Goal: Task Accomplishment & Management: Use online tool/utility

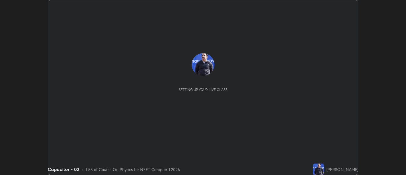
scroll to position [175, 405]
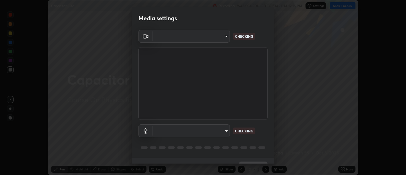
type input "d9b519daceb8a772394af6ea8e45353be5bbf62d8cb1cf3345c472de64055974"
type input "58abe51d7fefdb17ba2419723d43872dcdd823d411622da55c3e9c12cc60ef35"
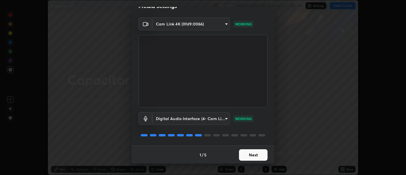
click at [250, 158] on button "Next" at bounding box center [253, 154] width 29 height 11
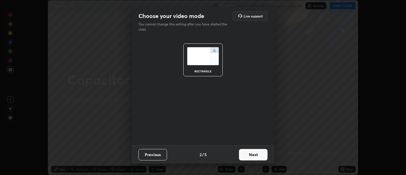
scroll to position [0, 0]
click at [252, 154] on button "Next" at bounding box center [253, 154] width 29 height 11
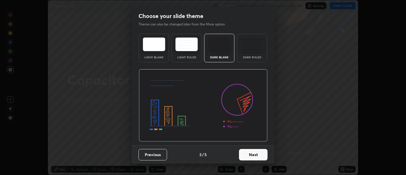
click at [252, 153] on button "Next" at bounding box center [253, 154] width 29 height 11
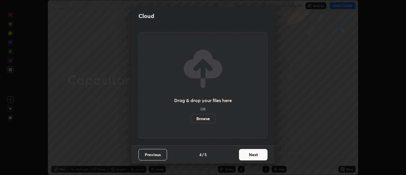
click at [253, 154] on button "Next" at bounding box center [253, 154] width 29 height 11
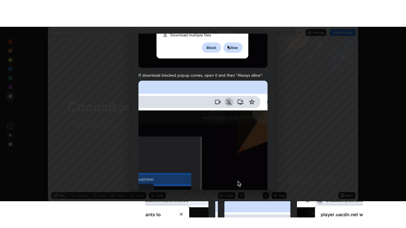
scroll to position [129, 0]
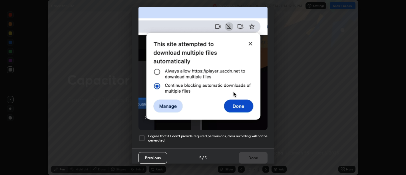
click at [243, 134] on h5 "I agree that if I don't provide required permissions, class recording will not …" at bounding box center [207, 138] width 119 height 9
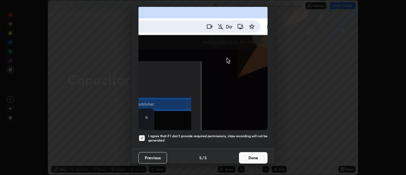
click at [251, 152] on button "Done" at bounding box center [253, 157] width 29 height 11
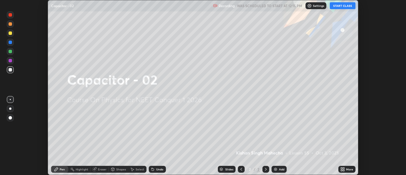
click at [343, 169] on icon at bounding box center [343, 169] width 1 height 1
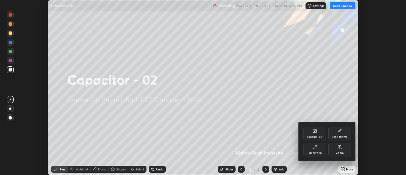
click at [316, 150] on div "Full screen" at bounding box center [314, 149] width 23 height 14
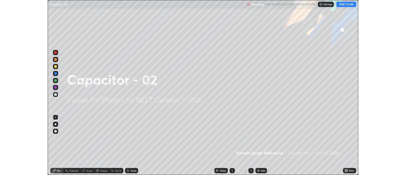
scroll to position [228, 406]
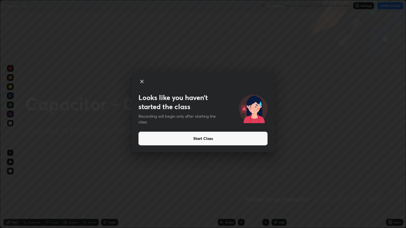
click at [195, 138] on button "Start Class" at bounding box center [202, 139] width 129 height 14
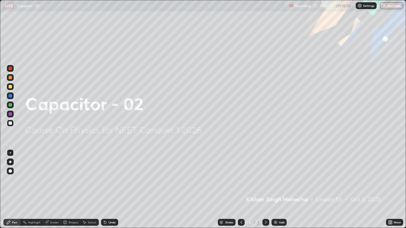
click at [277, 174] on img at bounding box center [275, 222] width 5 height 5
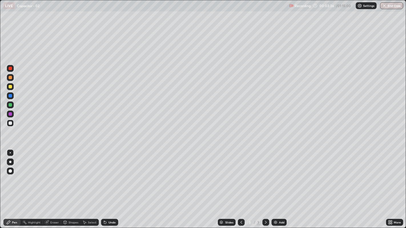
click at [111, 174] on div "Undo" at bounding box center [111, 222] width 7 height 3
click at [108, 174] on div "Undo" at bounding box center [111, 222] width 7 height 3
click at [111, 174] on div "Undo" at bounding box center [109, 222] width 17 height 7
click at [113, 174] on div "Undo" at bounding box center [111, 222] width 7 height 3
click at [114, 174] on div "Undo" at bounding box center [109, 222] width 17 height 7
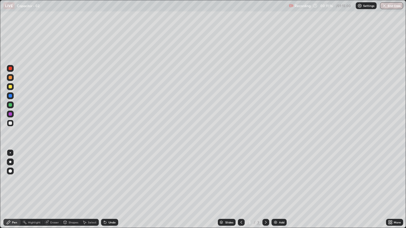
click at [276, 174] on img at bounding box center [275, 222] width 5 height 5
click at [11, 174] on div "Pen" at bounding box center [11, 222] width 17 height 7
click at [106, 174] on icon at bounding box center [105, 222] width 5 height 5
click at [88, 174] on div "Select" at bounding box center [92, 222] width 9 height 3
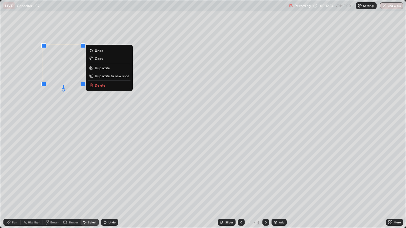
click at [98, 68] on p "Duplicate" at bounding box center [102, 68] width 15 height 5
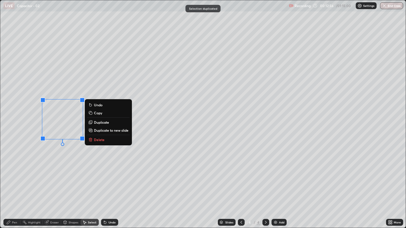
click at [98, 122] on p "Duplicate" at bounding box center [101, 122] width 15 height 5
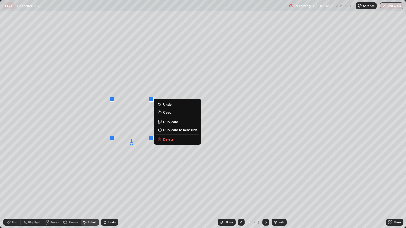
click at [163, 122] on p "Duplicate" at bounding box center [170, 122] width 15 height 5
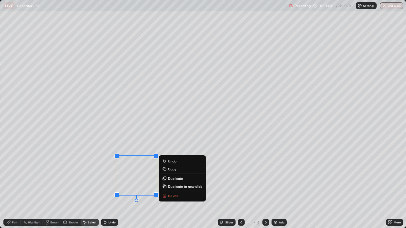
click at [165, 174] on icon at bounding box center [164, 178] width 1 height 0
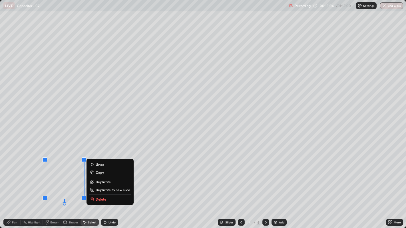
click at [10, 174] on icon at bounding box center [8, 222] width 5 height 5
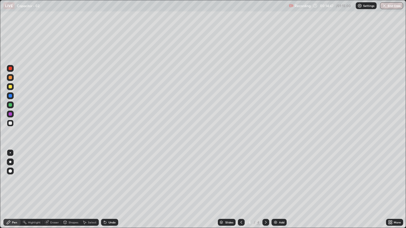
click at [104, 174] on icon at bounding box center [105, 223] width 2 height 2
click at [106, 174] on icon at bounding box center [105, 222] width 5 height 5
click at [48, 174] on icon at bounding box center [47, 223] width 4 height 4
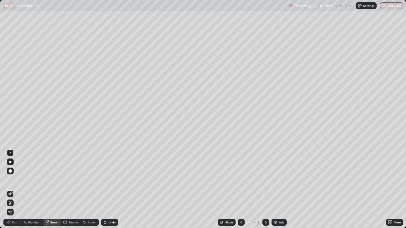
click at [12, 174] on div "Pen" at bounding box center [14, 222] width 5 height 3
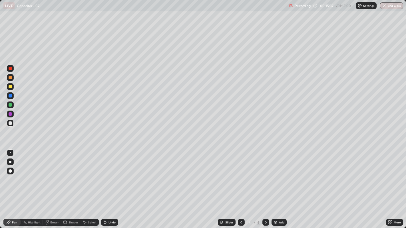
click at [110, 174] on div "Undo" at bounding box center [111, 222] width 7 height 3
click at [105, 174] on icon at bounding box center [105, 223] width 2 height 2
click at [104, 174] on icon at bounding box center [105, 223] width 2 height 2
click at [112, 174] on div "Undo" at bounding box center [109, 222] width 17 height 7
click at [109, 174] on div "Undo" at bounding box center [111, 222] width 7 height 3
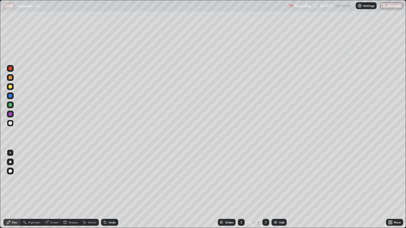
click at [9, 86] on div at bounding box center [10, 86] width 3 height 3
click at [108, 174] on div "Undo" at bounding box center [109, 222] width 17 height 7
click at [107, 174] on div "Undo" at bounding box center [109, 222] width 17 height 7
click at [11, 123] on div at bounding box center [10, 123] width 3 height 3
click at [53, 174] on div "Eraser" at bounding box center [54, 222] width 9 height 3
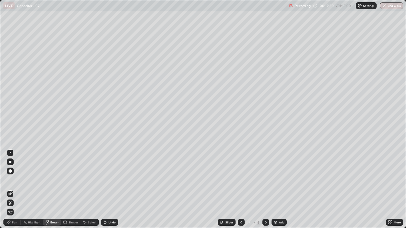
click at [14, 174] on div "Pen" at bounding box center [14, 222] width 5 height 3
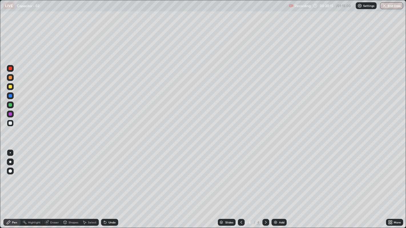
click at [107, 174] on div "Undo" at bounding box center [109, 222] width 17 height 7
click at [111, 174] on div "Undo" at bounding box center [111, 222] width 7 height 3
click at [107, 174] on div "Undo" at bounding box center [109, 222] width 17 height 7
click at [110, 174] on div "Undo" at bounding box center [111, 222] width 7 height 3
click at [10, 174] on icon at bounding box center [8, 222] width 5 height 5
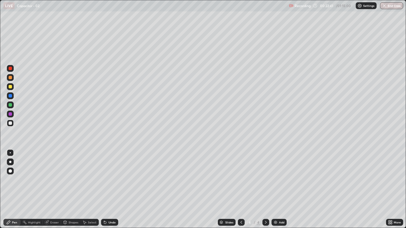
click at [51, 174] on div "Eraser" at bounding box center [54, 222] width 9 height 3
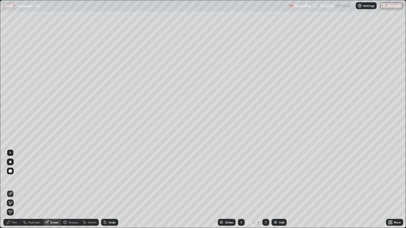
click at [9, 174] on div "Pen" at bounding box center [11, 222] width 17 height 7
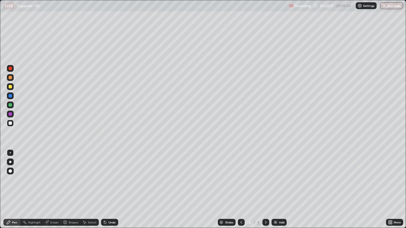
click at [110, 174] on div "Undo" at bounding box center [109, 222] width 17 height 7
click at [52, 174] on div "Eraser" at bounding box center [54, 222] width 9 height 3
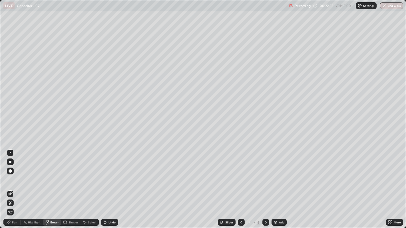
click at [12, 174] on div "Pen" at bounding box center [14, 222] width 5 height 3
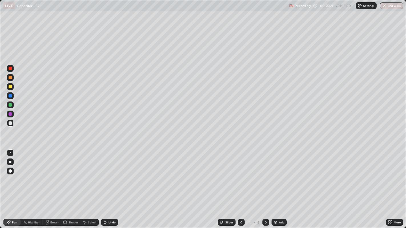
click at [92, 174] on div "Select" at bounding box center [92, 222] width 9 height 3
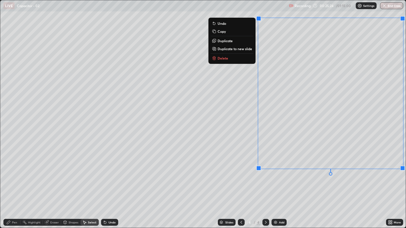
click at [225, 58] on p "Delete" at bounding box center [222, 58] width 11 height 5
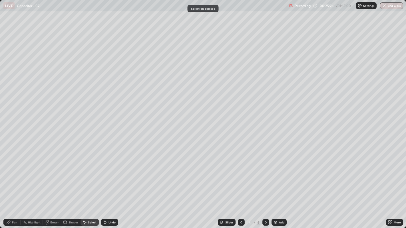
click at [14, 174] on div "Pen" at bounding box center [11, 222] width 17 height 7
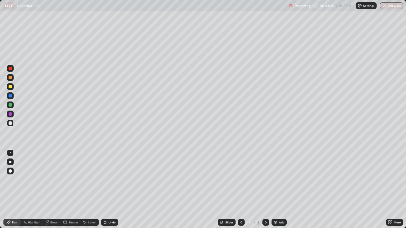
click at [106, 174] on icon at bounding box center [105, 222] width 5 height 5
click at [275, 174] on img at bounding box center [275, 222] width 5 height 5
click at [107, 174] on div "Undo" at bounding box center [109, 222] width 17 height 7
click at [104, 174] on icon at bounding box center [105, 223] width 2 height 2
click at [103, 174] on div "Undo" at bounding box center [109, 222] width 17 height 7
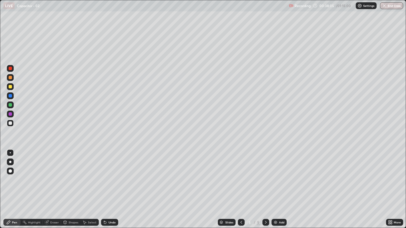
click at [109, 174] on div "Undo" at bounding box center [111, 222] width 7 height 3
click at [274, 174] on img at bounding box center [275, 222] width 5 height 5
click at [108, 174] on div "Undo" at bounding box center [109, 222] width 17 height 7
click at [51, 174] on div "Eraser" at bounding box center [52, 222] width 18 height 7
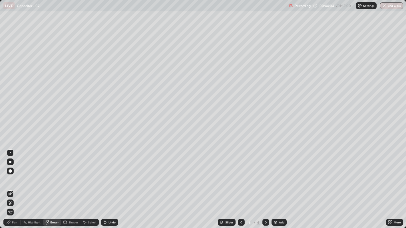
click at [8, 174] on icon at bounding box center [8, 222] width 3 height 3
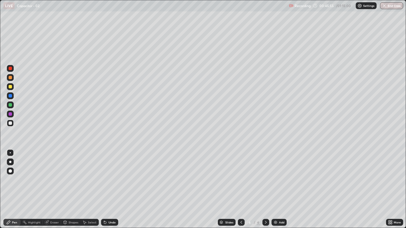
click at [108, 174] on div "Undo" at bounding box center [109, 222] width 17 height 7
click at [105, 174] on icon at bounding box center [105, 223] width 2 height 2
click at [104, 174] on icon at bounding box center [105, 223] width 2 height 2
click at [106, 174] on icon at bounding box center [105, 223] width 2 height 2
click at [9, 105] on div at bounding box center [10, 104] width 3 height 3
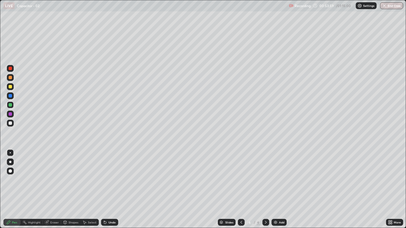
click at [9, 86] on div at bounding box center [10, 86] width 3 height 3
click at [9, 69] on div at bounding box center [10, 68] width 3 height 3
click at [275, 174] on img at bounding box center [275, 222] width 5 height 5
click at [9, 123] on div at bounding box center [10, 123] width 3 height 3
click at [107, 174] on div "Undo" at bounding box center [109, 222] width 17 height 7
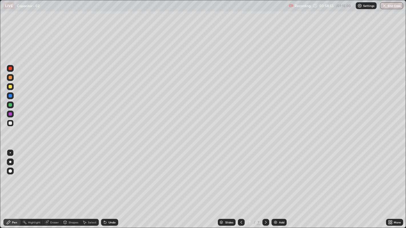
click at [10, 67] on div at bounding box center [10, 68] width 3 height 3
click at [11, 124] on div at bounding box center [10, 123] width 3 height 3
click at [107, 174] on div "Undo" at bounding box center [109, 222] width 17 height 7
click at [104, 174] on icon at bounding box center [105, 223] width 2 height 2
click at [9, 104] on div at bounding box center [10, 104] width 3 height 3
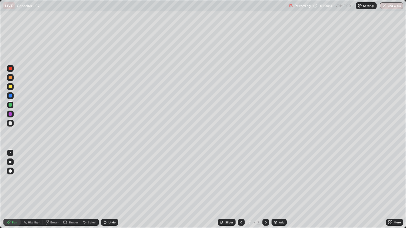
click at [108, 174] on div "Undo" at bounding box center [109, 222] width 17 height 7
click at [109, 174] on div "Undo" at bounding box center [111, 222] width 7 height 3
click at [10, 122] on div at bounding box center [10, 123] width 3 height 3
click at [52, 174] on div "Eraser" at bounding box center [54, 222] width 9 height 3
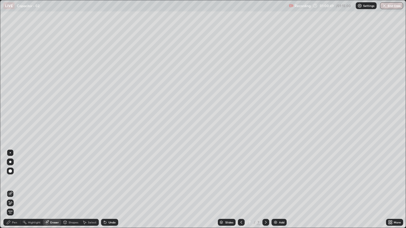
click at [10, 174] on icon at bounding box center [8, 222] width 5 height 5
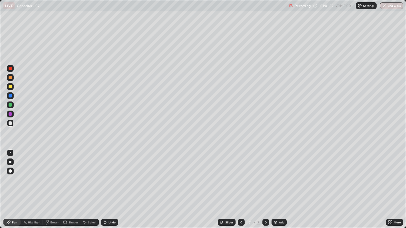
click at [11, 68] on div at bounding box center [10, 68] width 3 height 3
click at [10, 88] on div at bounding box center [10, 86] width 3 height 3
click at [108, 174] on div "Undo" at bounding box center [111, 222] width 7 height 3
click at [52, 174] on div "Eraser" at bounding box center [54, 222] width 9 height 3
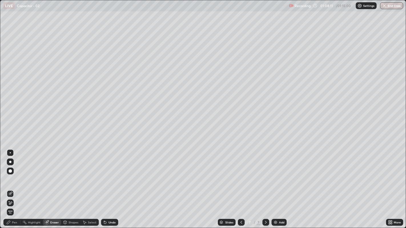
click at [11, 174] on icon at bounding box center [8, 222] width 5 height 5
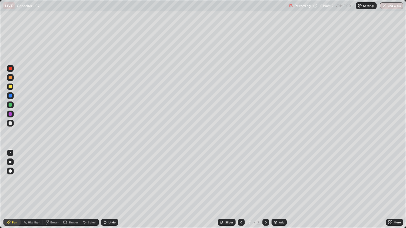
click at [10, 106] on div at bounding box center [10, 104] width 3 height 3
click at [10, 87] on div at bounding box center [10, 86] width 3 height 3
click at [10, 70] on div at bounding box center [10, 68] width 3 height 3
click at [9, 87] on div at bounding box center [10, 86] width 3 height 3
click at [241, 174] on icon at bounding box center [241, 222] width 5 height 5
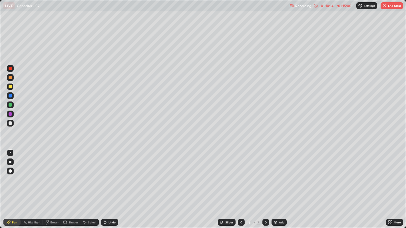
click at [241, 174] on icon at bounding box center [241, 222] width 5 height 5
click at [266, 174] on icon at bounding box center [265, 222] width 5 height 5
click at [265, 174] on icon at bounding box center [265, 222] width 5 height 5
click at [279, 174] on div "Add" at bounding box center [281, 222] width 5 height 3
click at [109, 174] on div "Undo" at bounding box center [111, 222] width 7 height 3
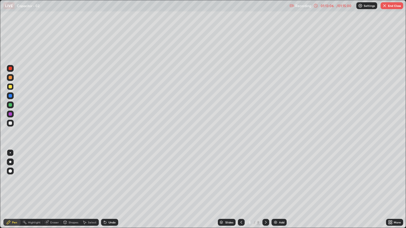
click at [108, 174] on div "Undo" at bounding box center [111, 222] width 7 height 3
click at [110, 174] on div "Undo" at bounding box center [111, 222] width 7 height 3
click at [111, 174] on div "Undo" at bounding box center [111, 222] width 7 height 3
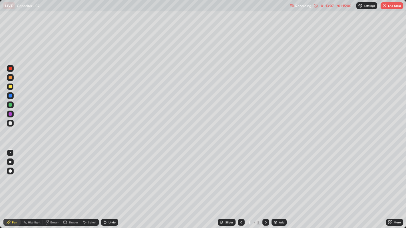
click at [112, 174] on div "Undo" at bounding box center [111, 222] width 7 height 3
click at [10, 96] on div at bounding box center [10, 95] width 3 height 3
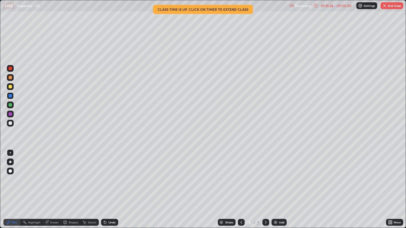
click at [109, 174] on div "Undo" at bounding box center [111, 222] width 7 height 3
click at [112, 174] on div "Undo" at bounding box center [111, 222] width 7 height 3
click at [113, 174] on div "Undo" at bounding box center [111, 222] width 7 height 3
click at [392, 5] on button "End Class" at bounding box center [391, 5] width 23 height 7
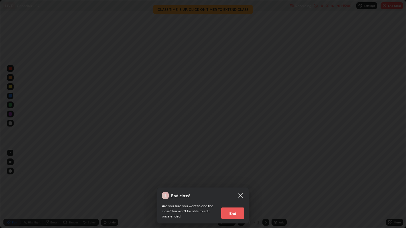
click at [232, 174] on button "End" at bounding box center [232, 213] width 23 height 11
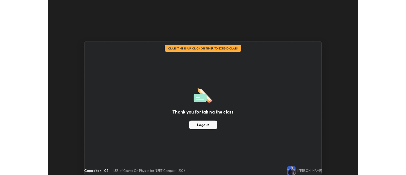
scroll to position [28360, 28128]
